Goal: Task Accomplishment & Management: Complete application form

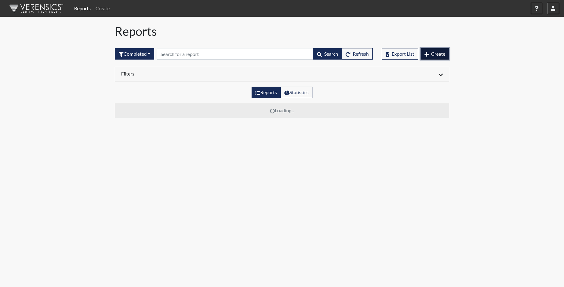
click at [434, 54] on span "Create" at bounding box center [438, 54] width 14 height 6
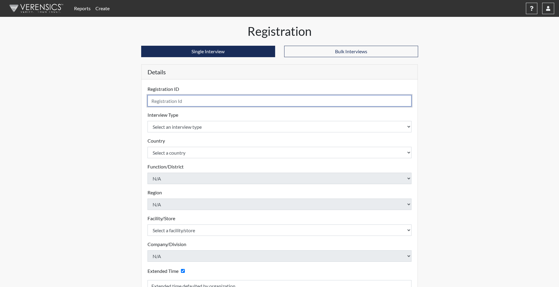
click at [216, 101] on input "text" at bounding box center [280, 100] width 264 height 11
click at [189, 100] on input "KHARVEY" at bounding box center [280, 100] width 264 height 11
type input "KHARVEY5928"
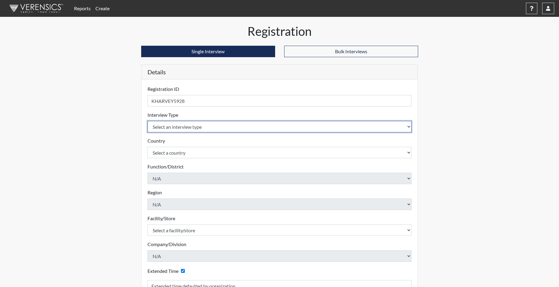
click at [182, 128] on body "Reports Create Help Center × Verensics Best Practices How to successfully use t…" at bounding box center [279, 143] width 559 height 287
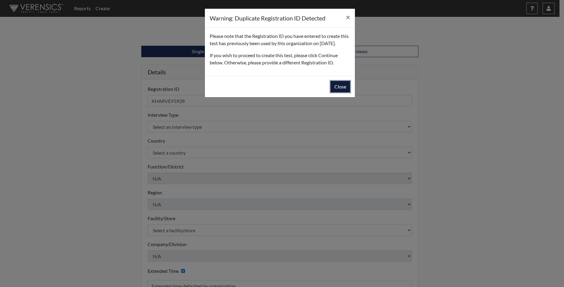
click at [339, 92] on button "Close" at bounding box center [340, 86] width 20 height 11
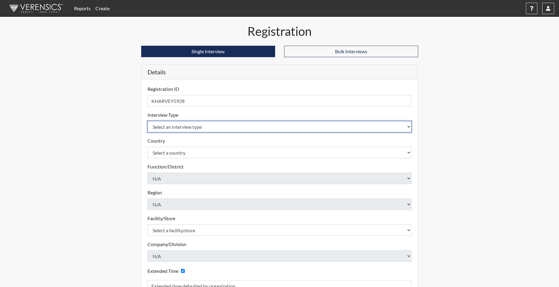
click at [189, 126] on select "Select an interview type Corrections Pre-Employment" at bounding box center [280, 126] width 264 height 11
select select "ff733e93-e1bf-11ea-9c9f-0eff0cf7eb8f"
click at [148, 121] on select "Select an interview type Corrections Pre-Employment" at bounding box center [280, 126] width 264 height 11
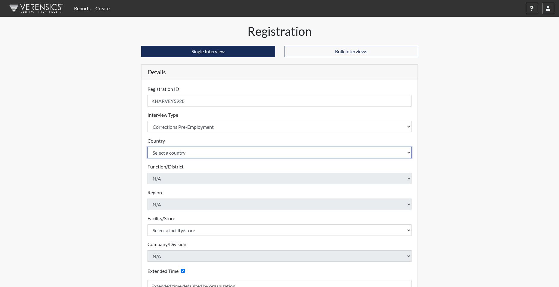
drag, startPoint x: 181, startPoint y: 153, endPoint x: 180, endPoint y: 159, distance: 5.9
click at [181, 154] on select "Select a country [GEOGRAPHIC_DATA] [GEOGRAPHIC_DATA]" at bounding box center [280, 152] width 264 height 11
click at [179, 153] on select "Select a country [GEOGRAPHIC_DATA] [GEOGRAPHIC_DATA]" at bounding box center [280, 152] width 264 height 11
click at [176, 153] on select "Select a country [GEOGRAPHIC_DATA] [GEOGRAPHIC_DATA]" at bounding box center [280, 152] width 264 height 11
select select "united-states-of-[GEOGRAPHIC_DATA]"
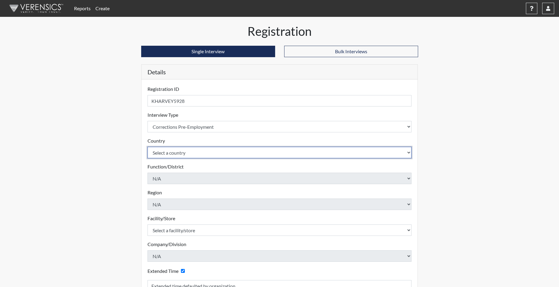
click at [148, 147] on select "Select a country [GEOGRAPHIC_DATA] [GEOGRAPHIC_DATA]" at bounding box center [280, 152] width 264 height 11
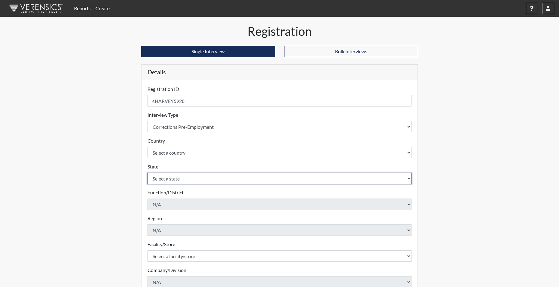
click at [170, 183] on select "Select a state [US_STATE] [US_STATE] [US_STATE] [US_STATE] [US_STATE] [US_STATE…" at bounding box center [280, 178] width 264 height 11
select select "SC"
click at [148, 173] on select "Select a state [US_STATE] [US_STATE] [US_STATE] [US_STATE] [US_STATE] [US_STATE…" at bounding box center [280, 178] width 264 height 11
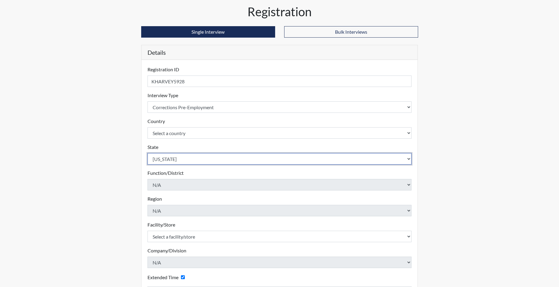
scroll to position [30, 0]
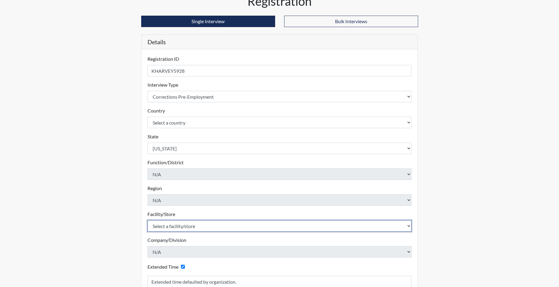
click at [165, 228] on select "Select a facility/store [GEOGRAPHIC_DATA] CI Broad River CI [PERSON_NAME] CI Di…" at bounding box center [280, 225] width 264 height 11
select select "f6ad0ea4-07e5-485a-b261-2ea10a870e66"
click at [148, 220] on select "Select a facility/store [GEOGRAPHIC_DATA] CI Broad River CI [PERSON_NAME] CI Di…" at bounding box center [280, 225] width 264 height 11
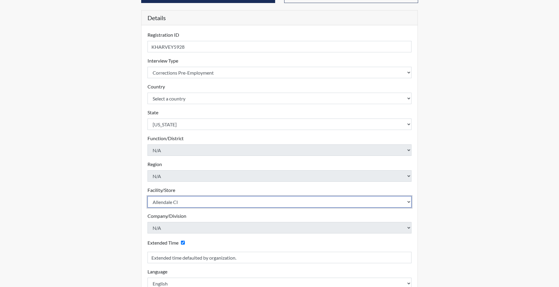
scroll to position [94, 0]
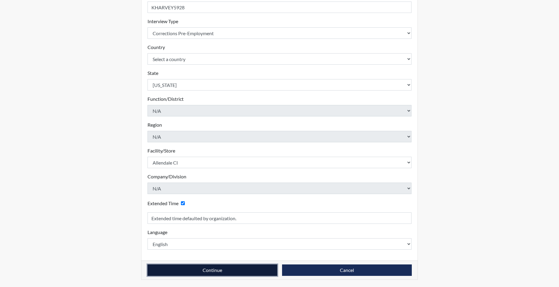
click at [202, 270] on button "Continue" at bounding box center [213, 270] width 130 height 11
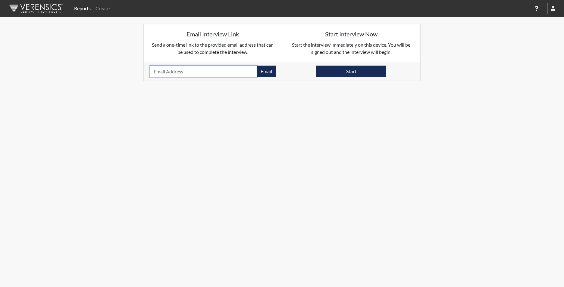
click at [165, 70] on input "email" at bounding box center [203, 71] width 107 height 11
type input "[EMAIL_ADDRESS][DOMAIN_NAME]"
click at [271, 73] on button "Email" at bounding box center [266, 71] width 19 height 11
